Goal: Transaction & Acquisition: Purchase product/service

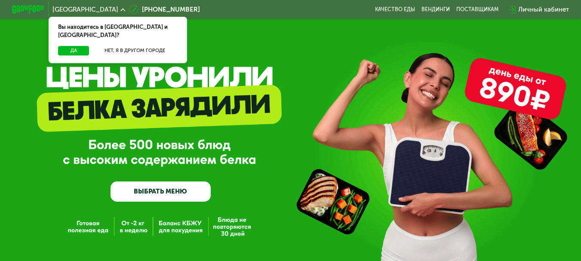
click at [189, 197] on link "ВЫБРАТЬ МЕНЮ" at bounding box center [161, 192] width 101 height 20
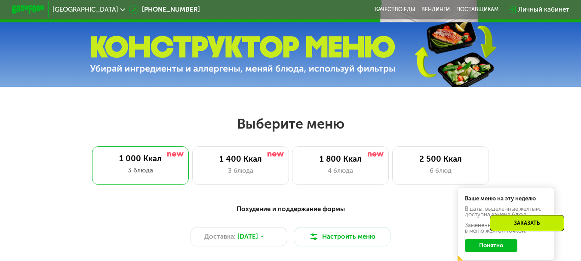
scroll to position [351, 0]
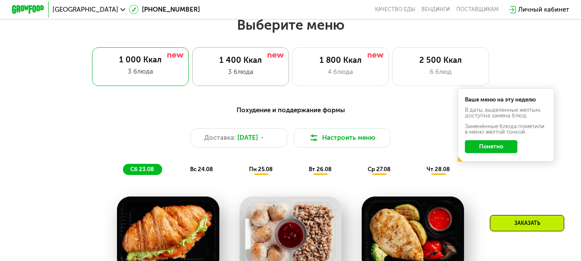
click at [212, 71] on div "3 блюда" at bounding box center [240, 72] width 80 height 10
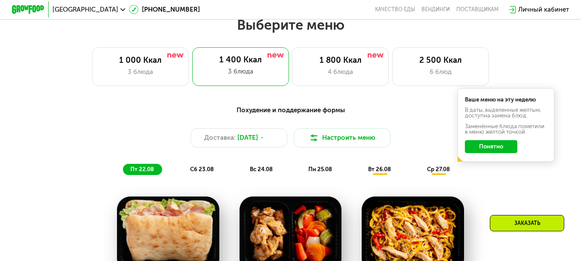
click at [487, 152] on button "Понятно" at bounding box center [491, 146] width 52 height 13
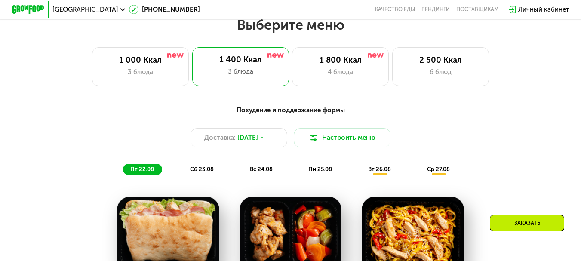
click at [383, 172] on span "вт 26.08" at bounding box center [379, 169] width 23 height 6
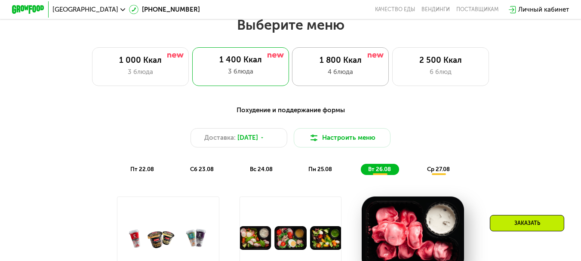
click at [309, 65] on div "1 800 Ккал" at bounding box center [341, 60] width 80 height 10
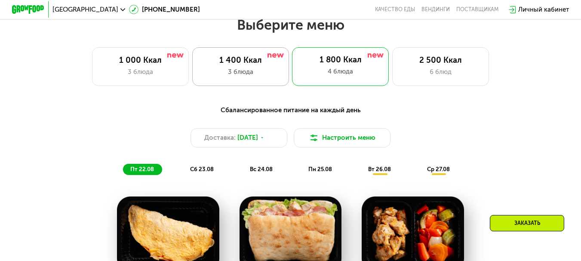
click at [249, 74] on div "3 блюда" at bounding box center [240, 72] width 80 height 10
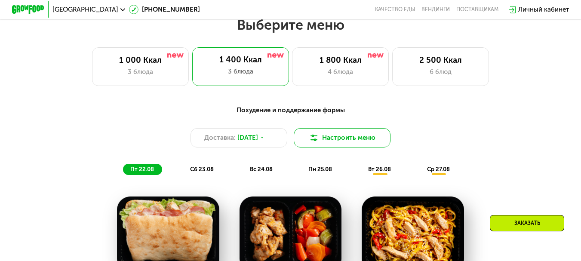
click at [317, 141] on img at bounding box center [314, 138] width 10 height 10
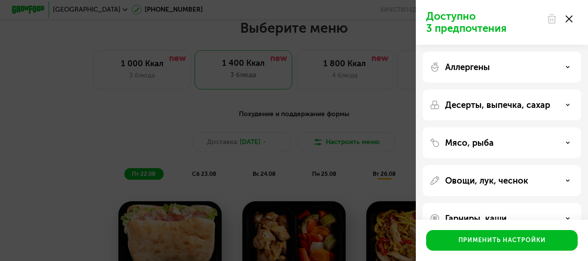
click at [568, 22] on icon at bounding box center [568, 18] width 7 height 7
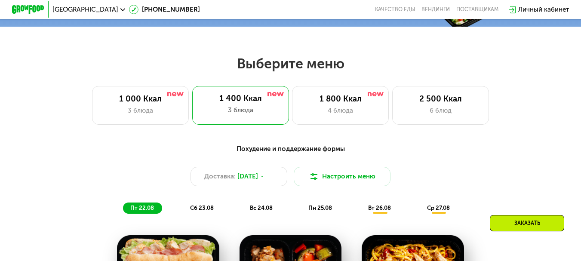
scroll to position [308, 0]
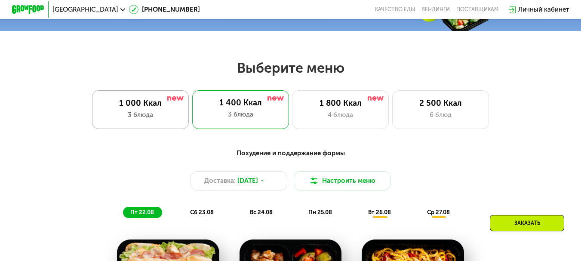
click at [163, 114] on div "3 блюда" at bounding box center [141, 115] width 80 height 10
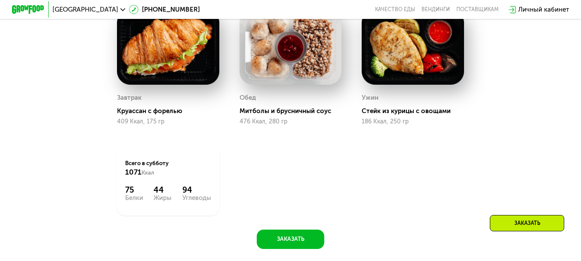
scroll to position [578, 0]
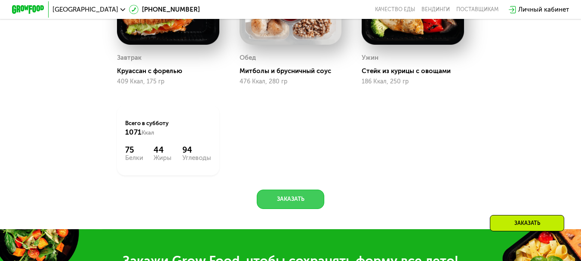
click at [300, 207] on button "Заказать" at bounding box center [290, 199] width 67 height 19
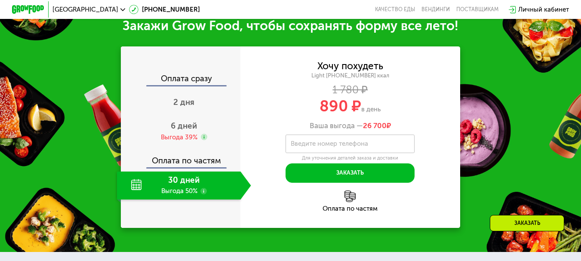
scroll to position [815, 0]
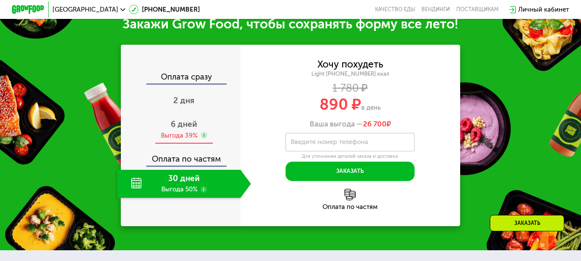
click at [171, 129] on span "6 дней" at bounding box center [184, 124] width 26 height 10
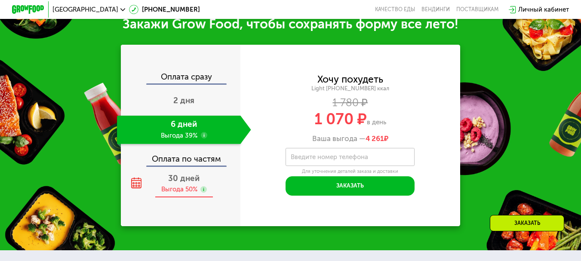
click at [190, 183] on span "30 дней" at bounding box center [183, 178] width 31 height 10
